Goal: Task Accomplishment & Management: Use online tool/utility

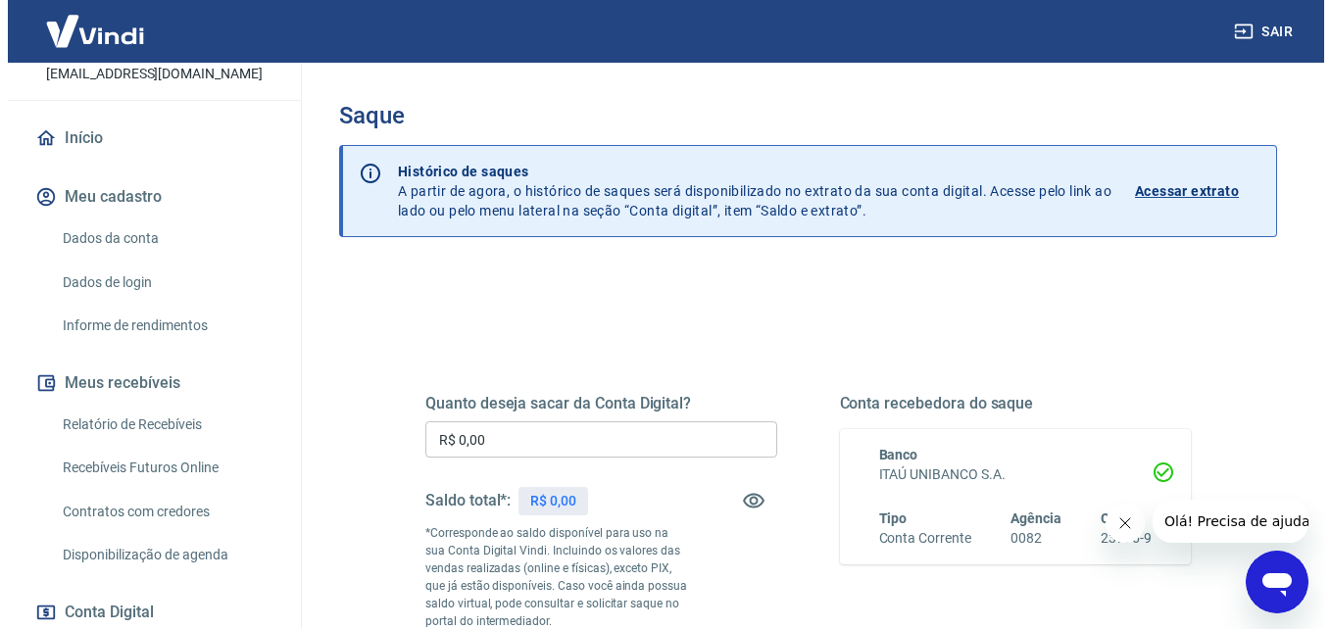
scroll to position [196, 0]
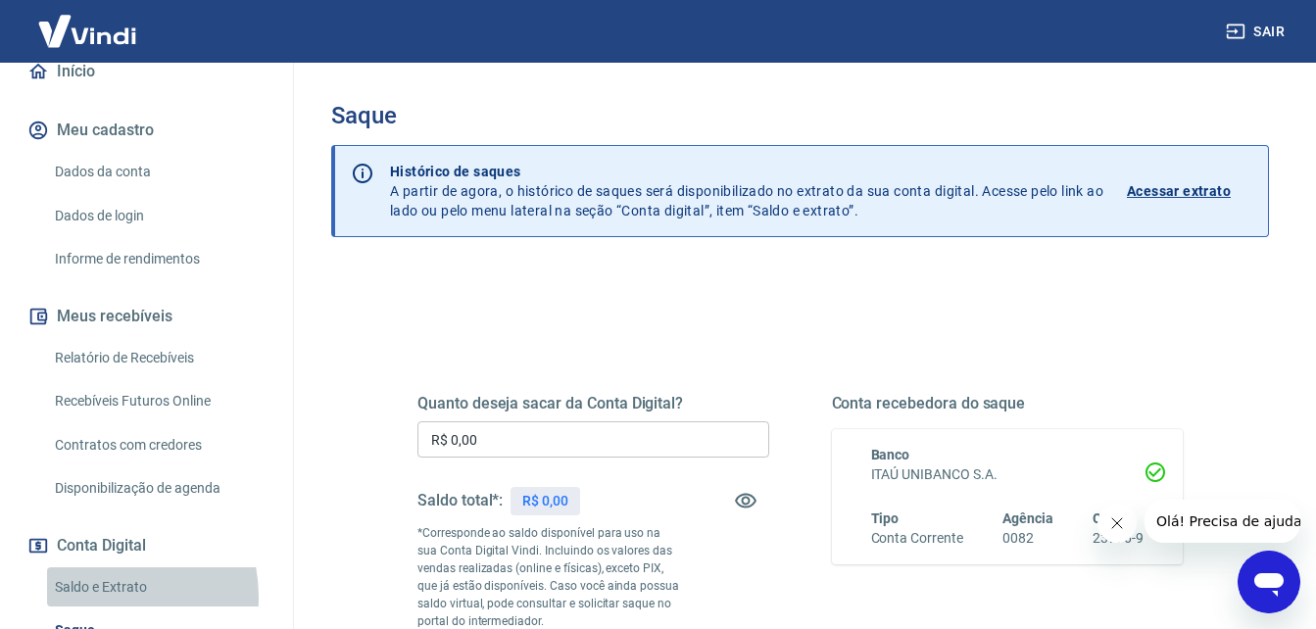
click at [88, 597] on link "Saldo e Extrato" at bounding box center [158, 588] width 223 height 40
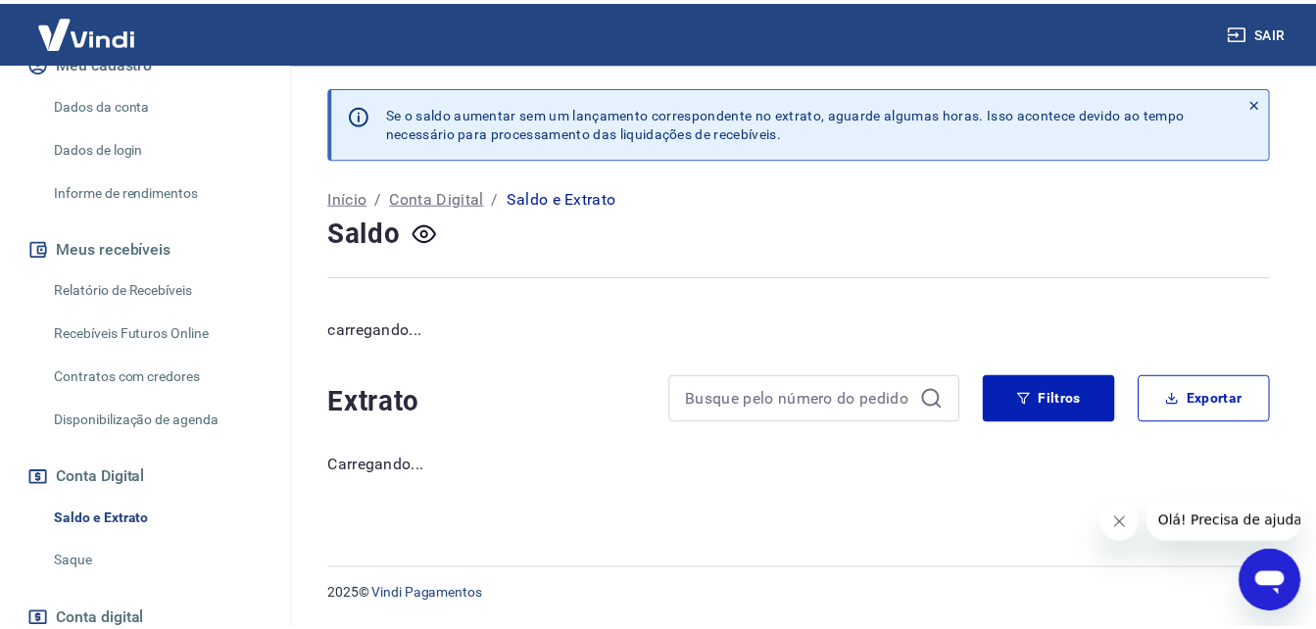
scroll to position [392, 0]
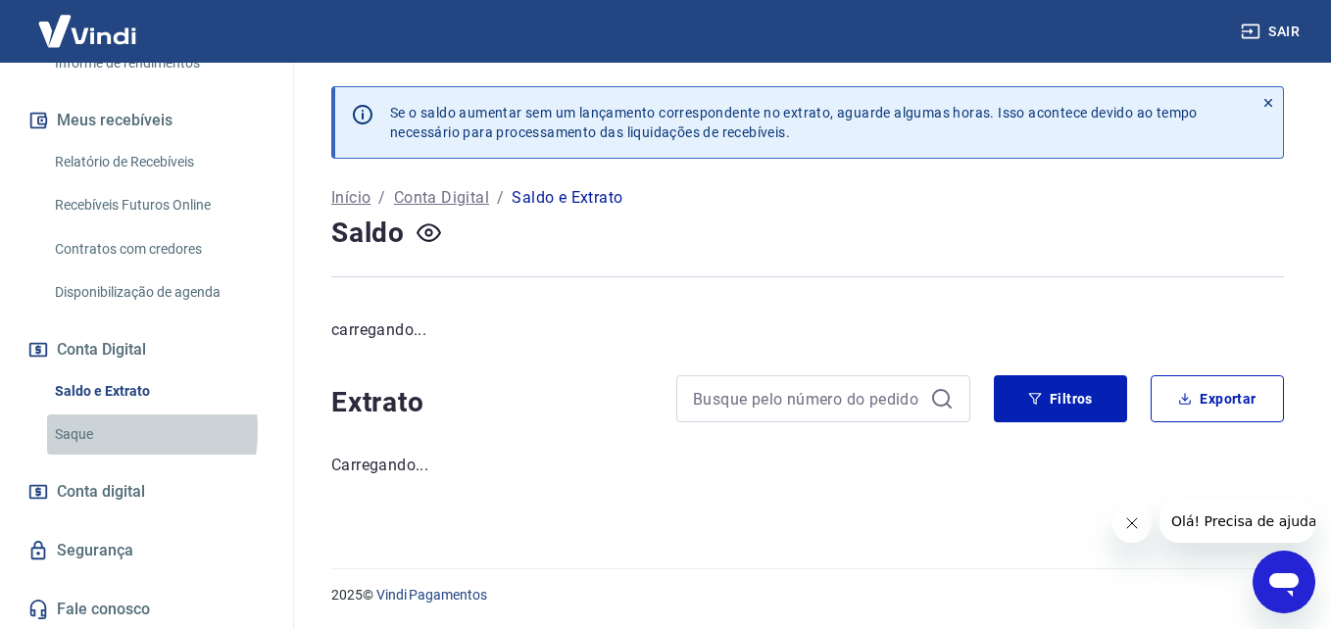
click at [78, 430] on link "Saque" at bounding box center [158, 435] width 223 height 40
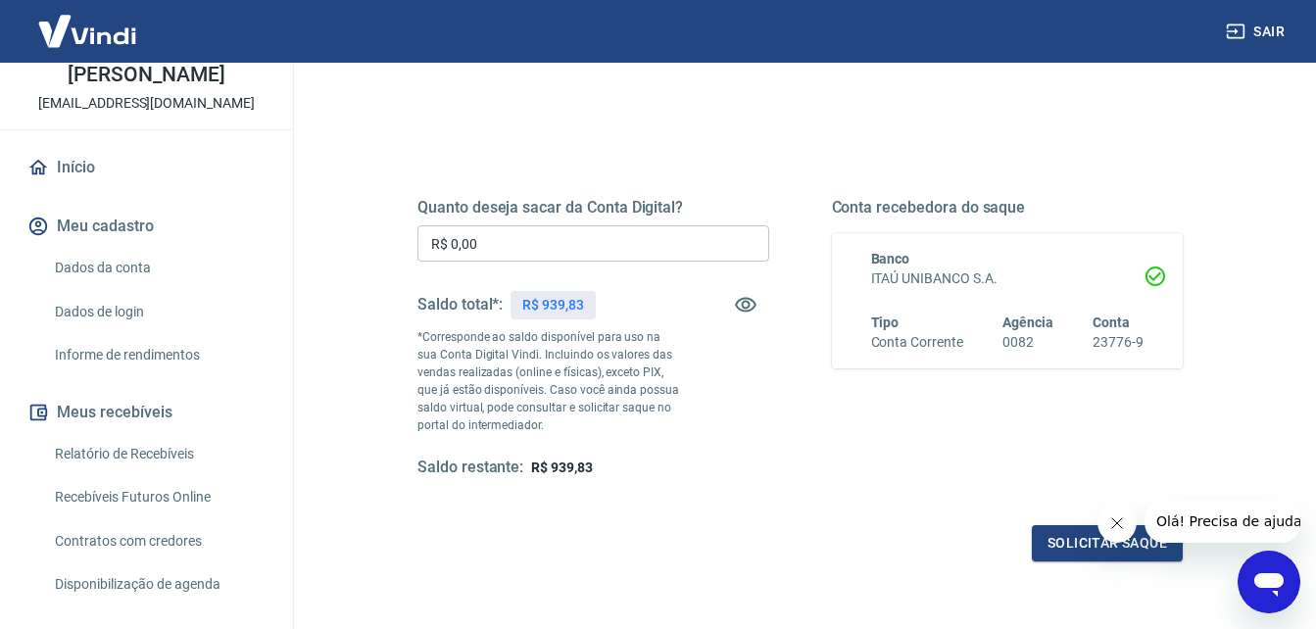
scroll to position [198, 0]
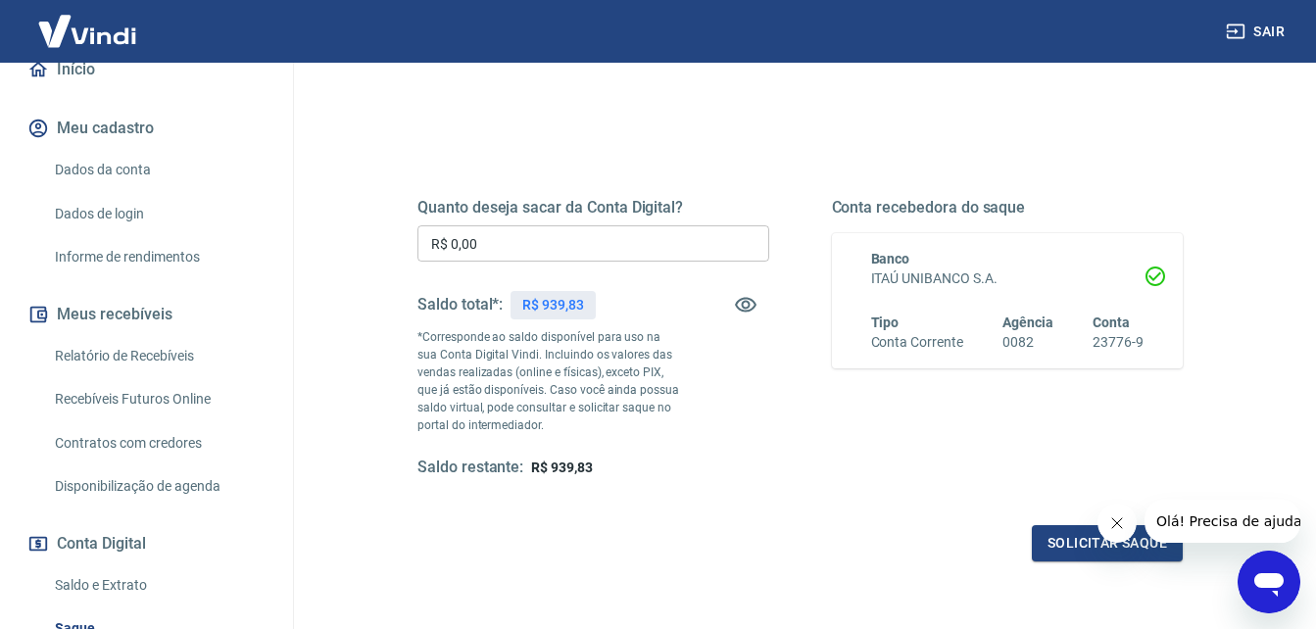
click at [139, 350] on link "Relatório de Recebíveis" at bounding box center [158, 356] width 223 height 40
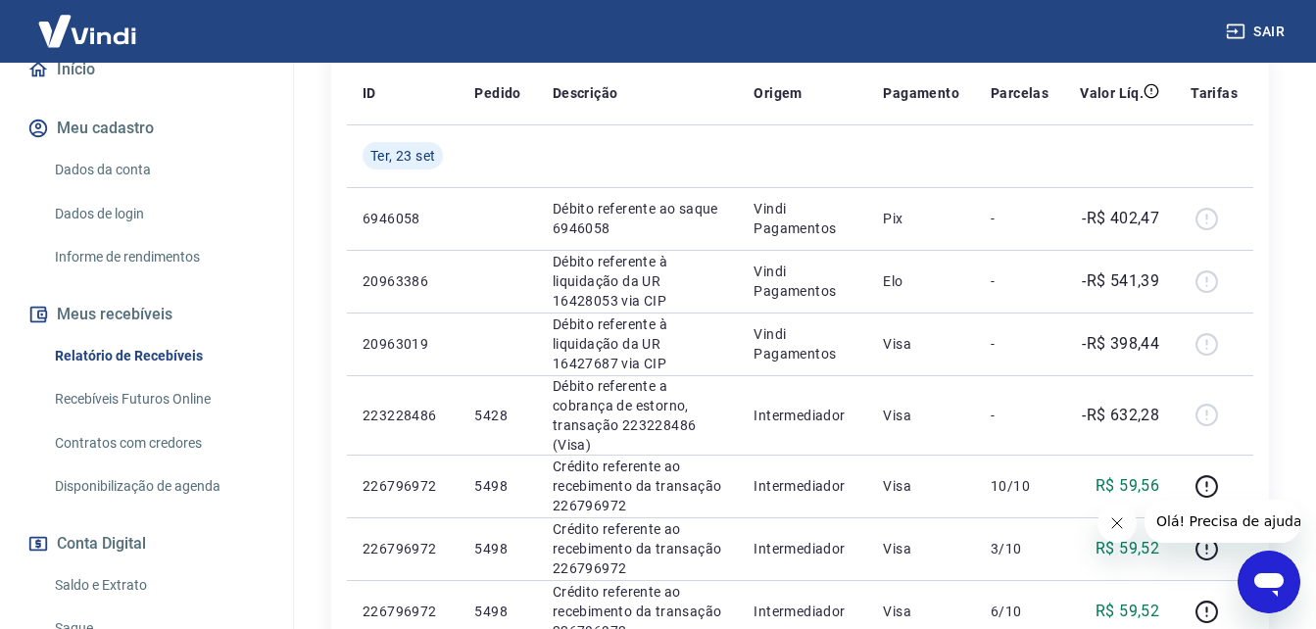
scroll to position [296, 0]
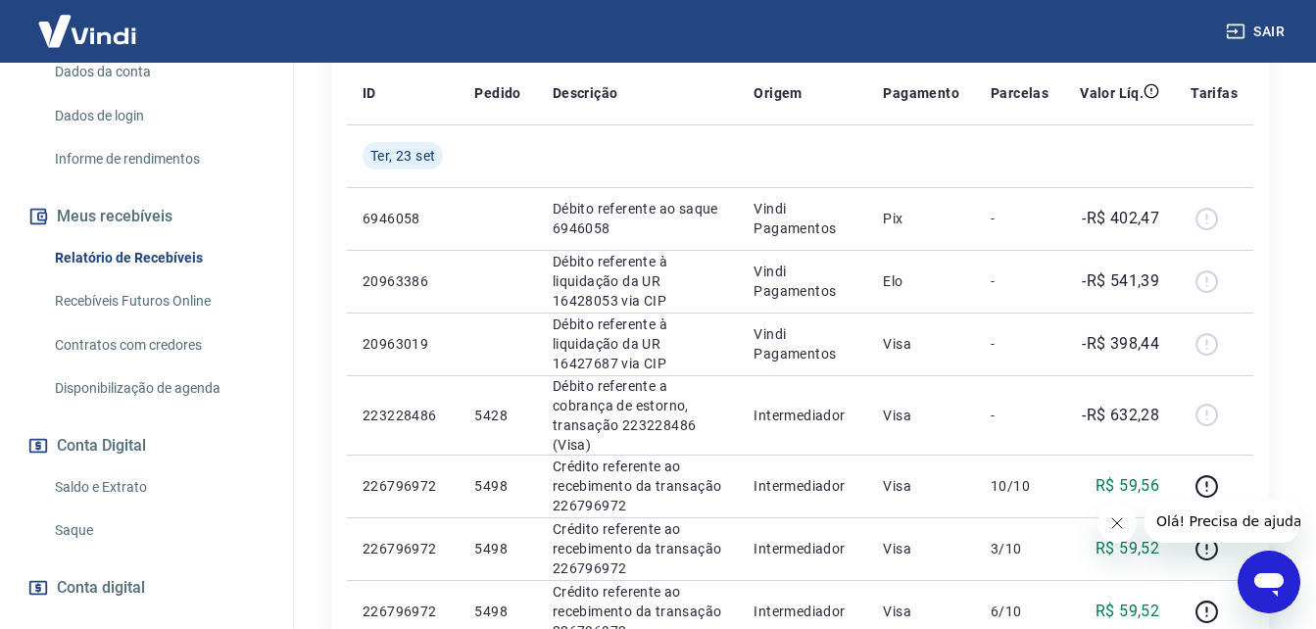
click at [80, 528] on link "Saque" at bounding box center [158, 531] width 223 height 40
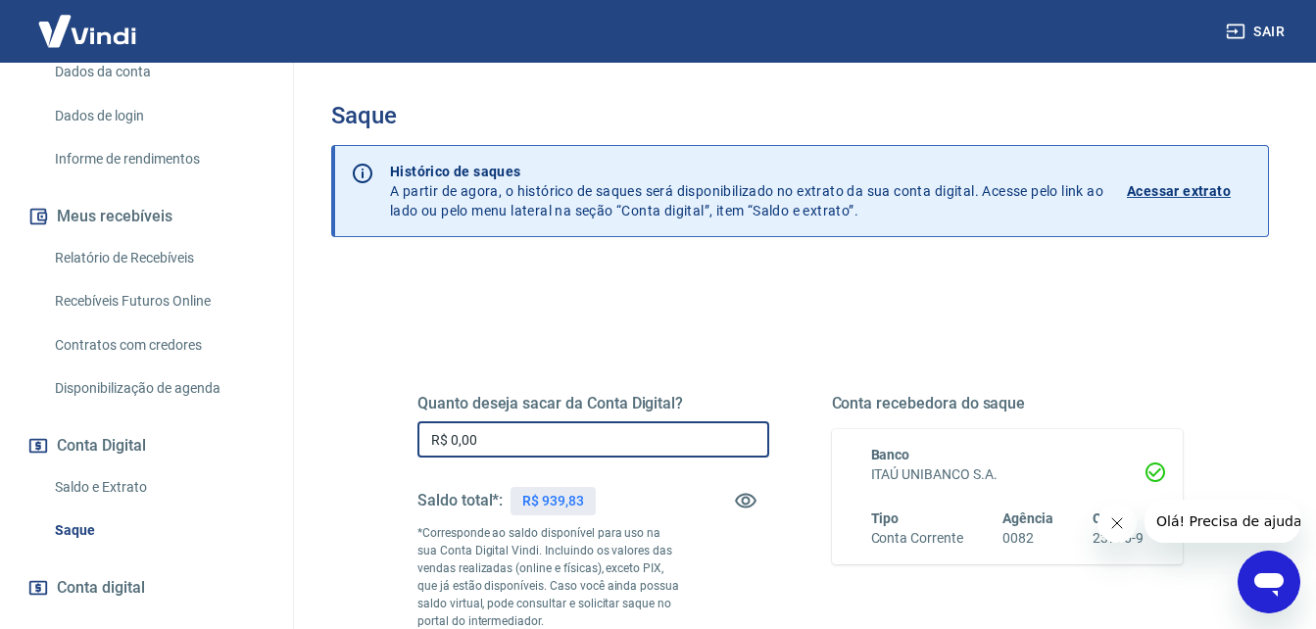
click at [564, 446] on input "R$ 0,00" at bounding box center [594, 439] width 352 height 36
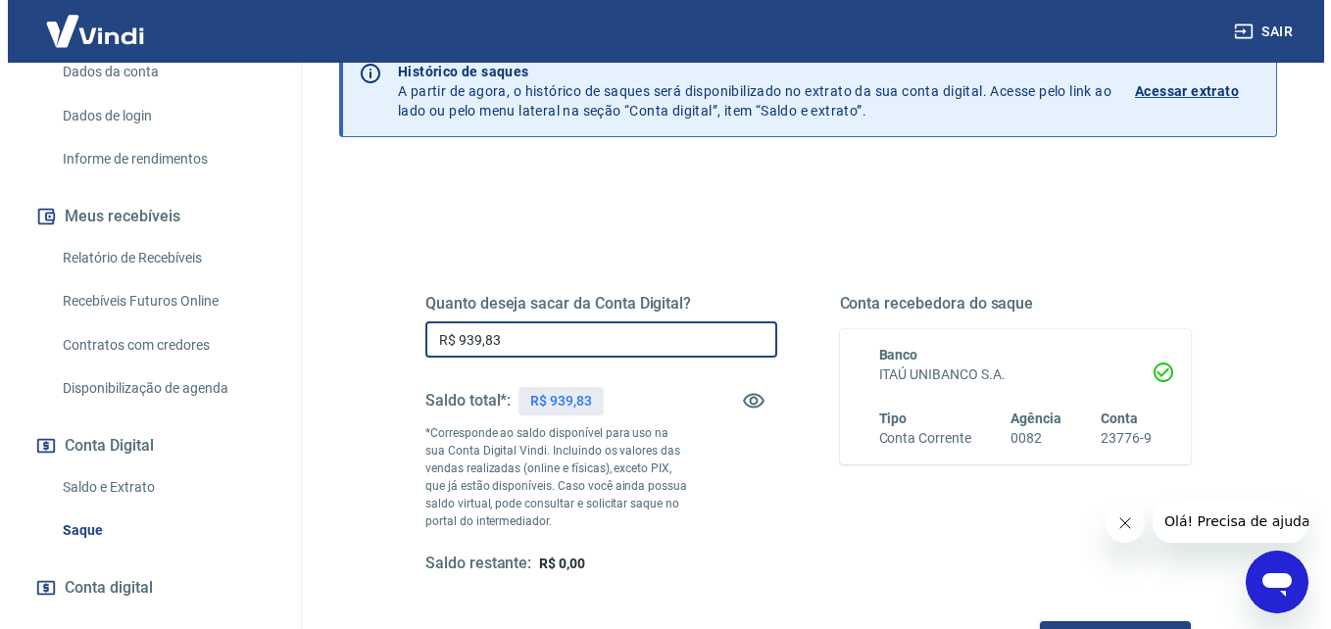
scroll to position [196, 0]
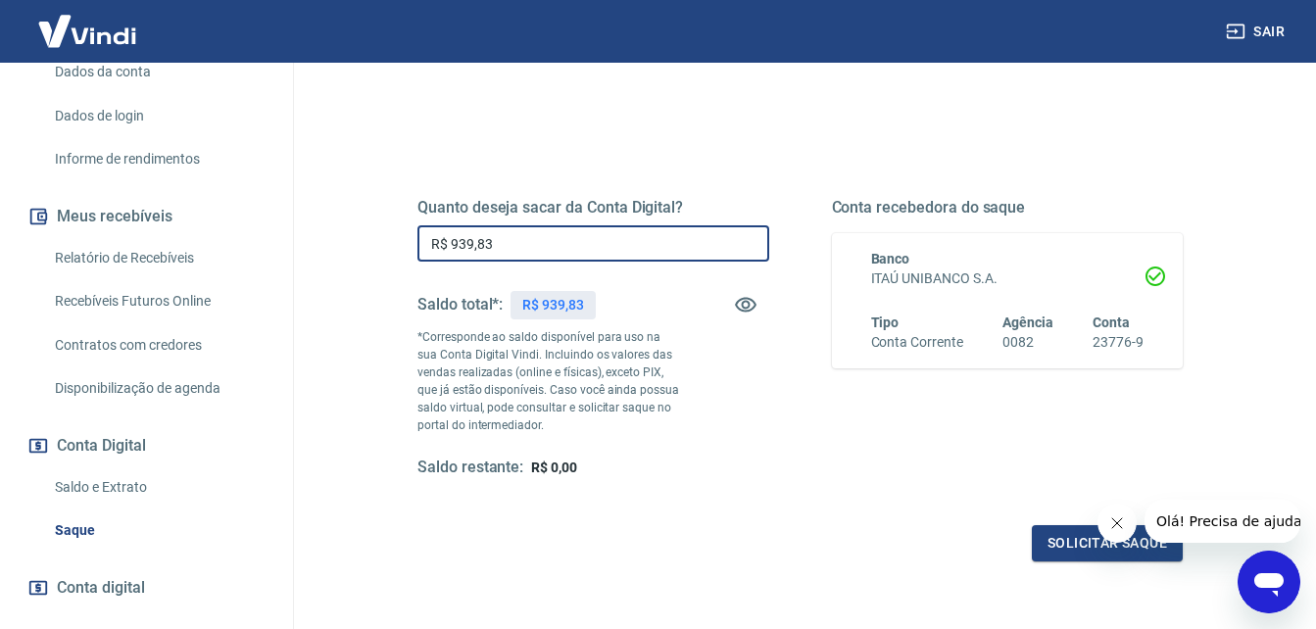
type input "R$ 939,83"
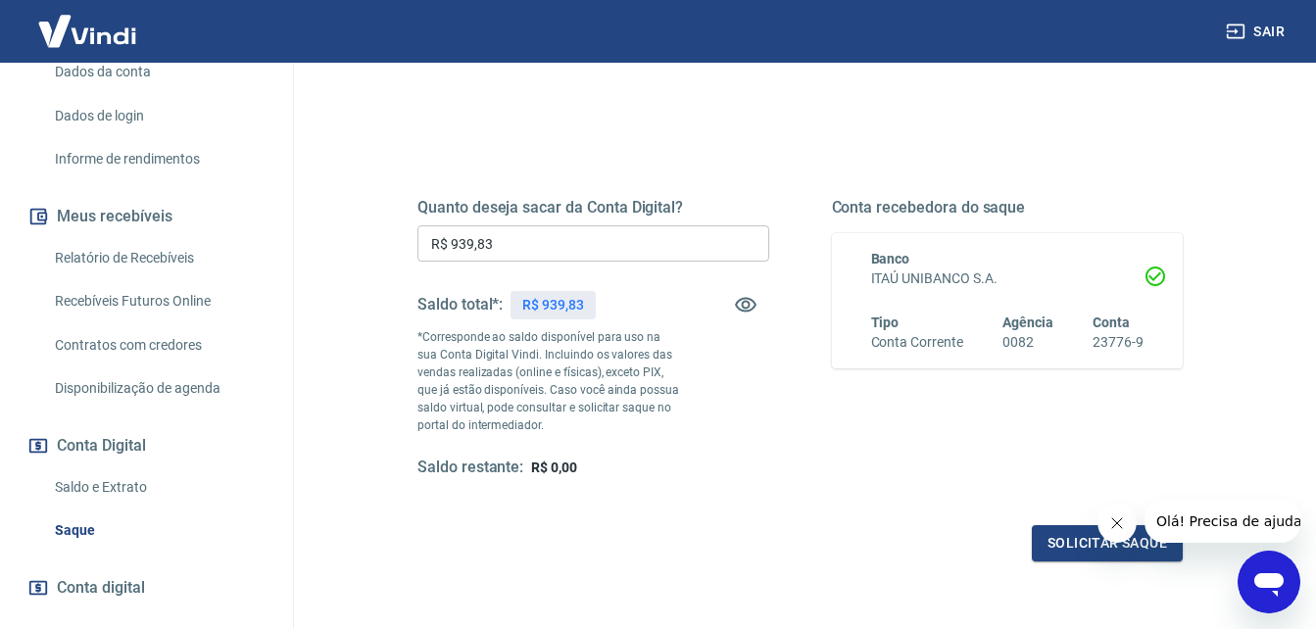
drag, startPoint x: 1119, startPoint y: 515, endPoint x: 1118, endPoint y: 528, distance: 13.8
click at [1119, 516] on button "Fechar mensagem da empresa" at bounding box center [1116, 523] width 39 height 39
click at [1113, 541] on button "Solicitar saque" at bounding box center [1107, 543] width 151 height 36
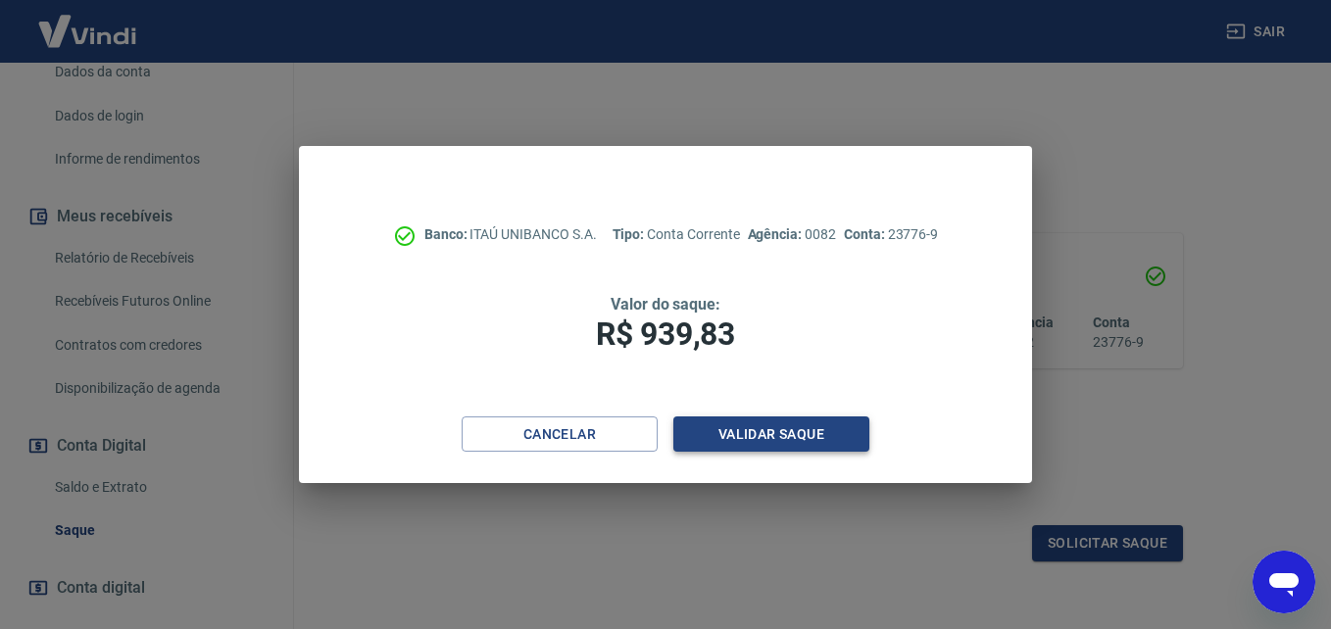
click at [775, 434] on button "Validar saque" at bounding box center [771, 435] width 196 height 36
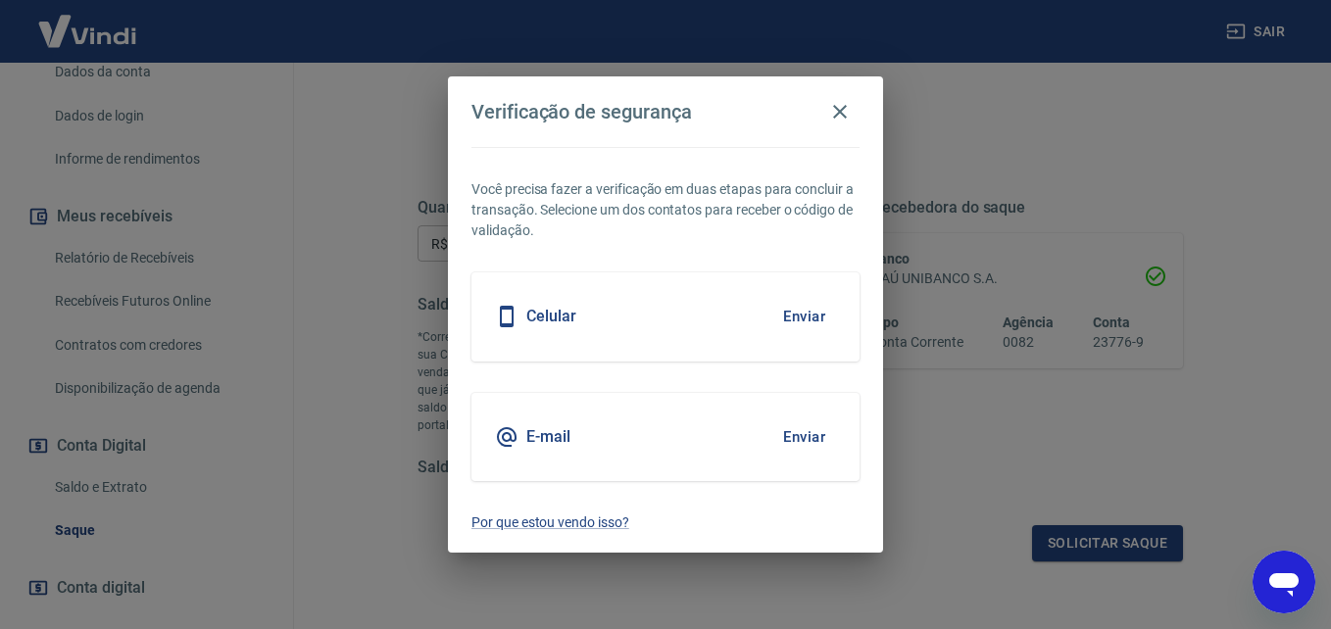
click at [816, 438] on button "Enviar" at bounding box center [804, 437] width 64 height 41
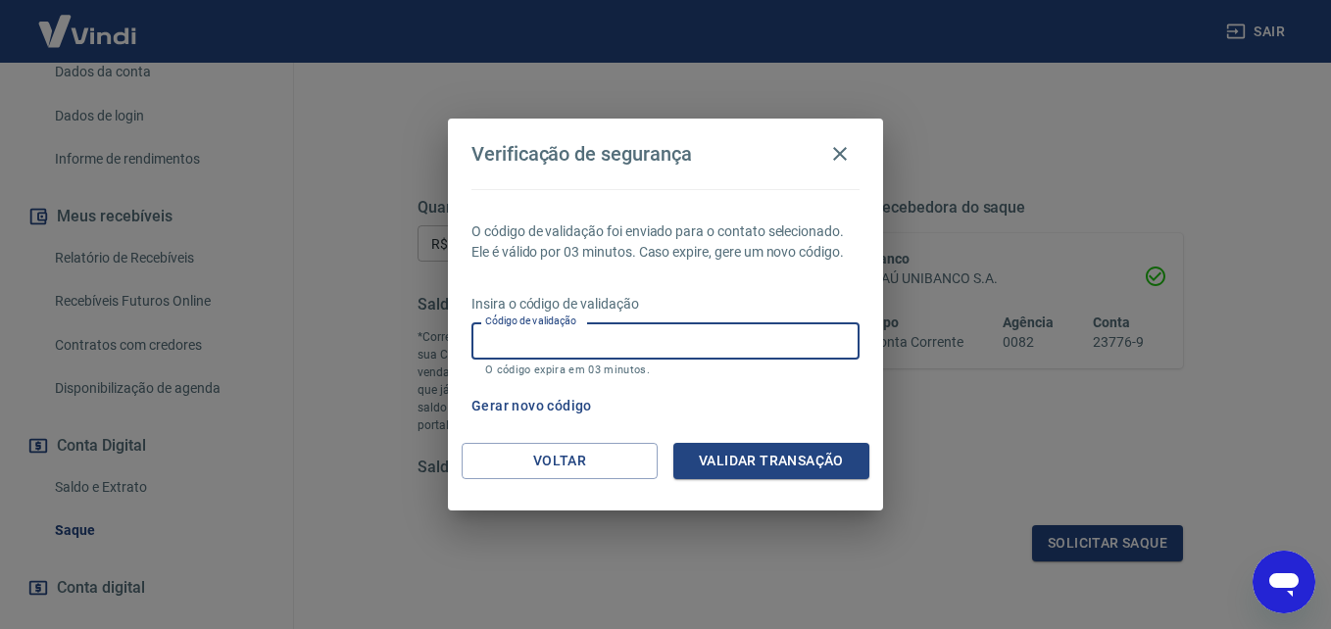
click at [551, 341] on input "Código de validação" at bounding box center [665, 340] width 388 height 36
type input "601547"
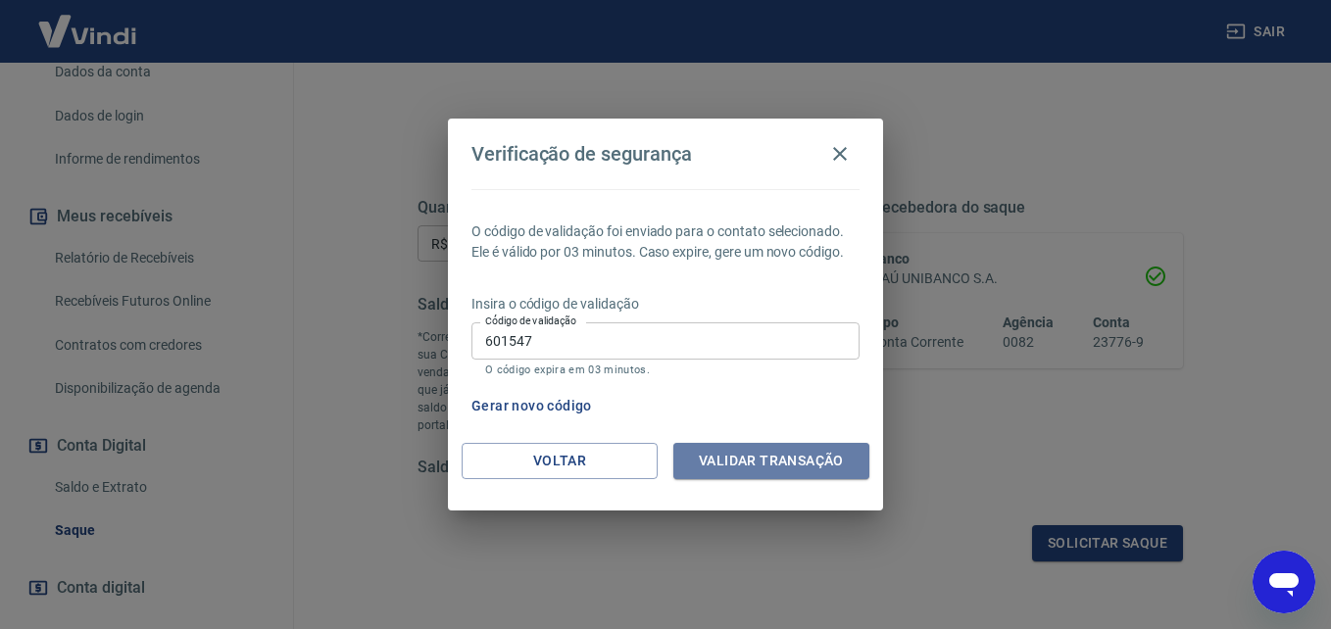
click at [742, 451] on button "Validar transação" at bounding box center [771, 461] width 196 height 36
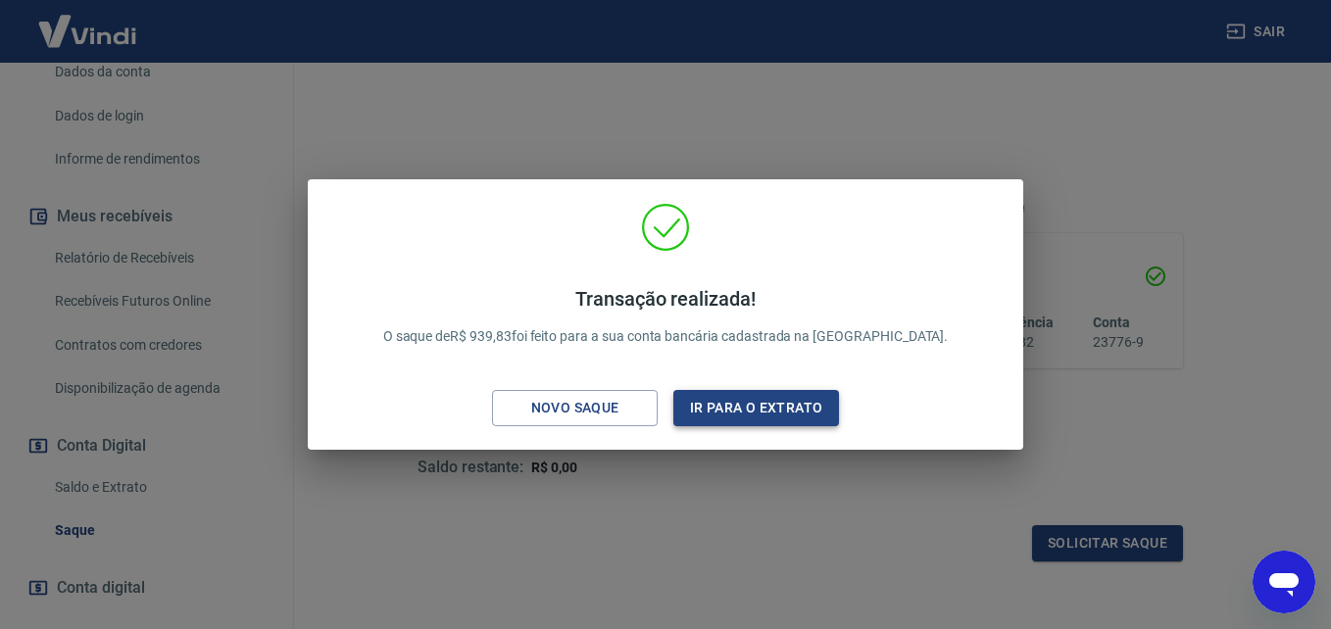
click at [729, 405] on button "Ir para o extrato" at bounding box center [756, 408] width 166 height 36
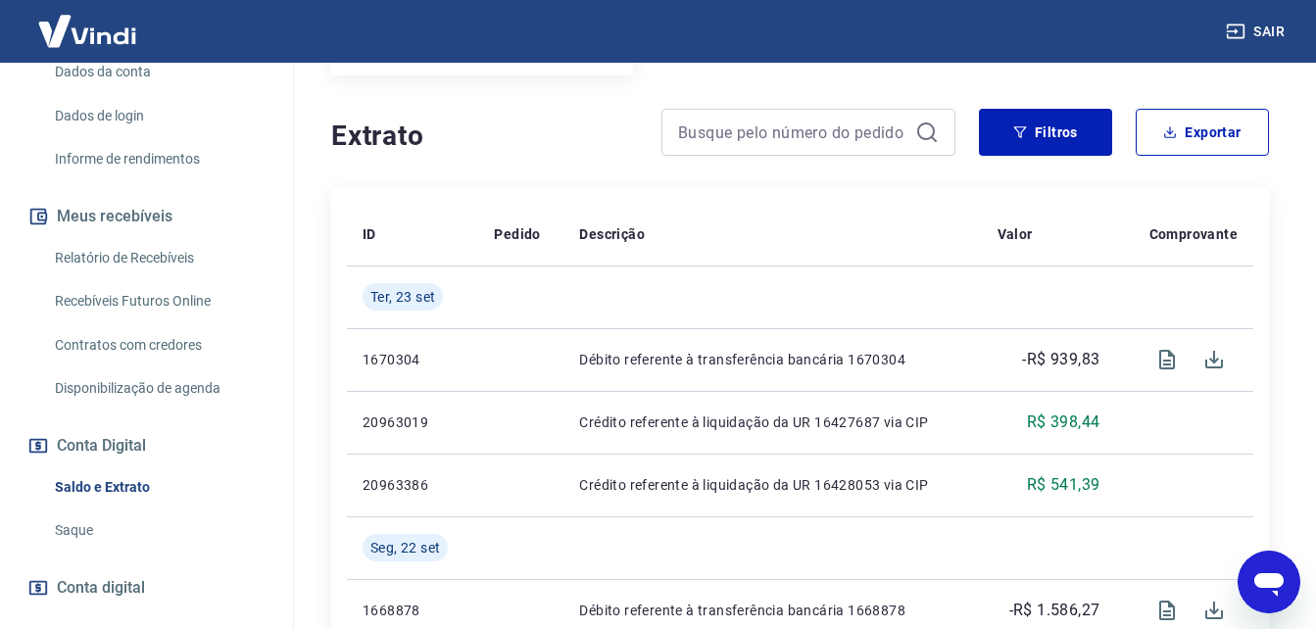
scroll to position [392, 0]
